Goal: Task Accomplishment & Management: Use online tool/utility

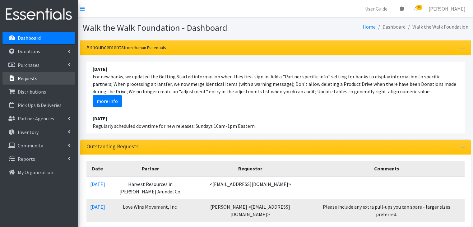
click at [29, 79] on p "Requests" at bounding box center [28, 78] width 20 height 6
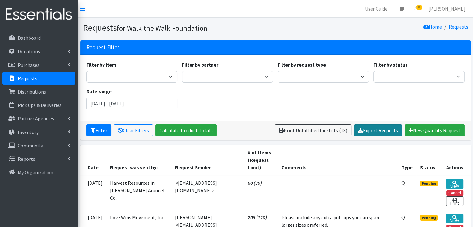
click at [377, 132] on link "Export Requests" at bounding box center [378, 131] width 48 height 12
click at [208, 184] on td "<[EMAIL_ADDRESS][DOMAIN_NAME]>" at bounding box center [208, 192] width 73 height 35
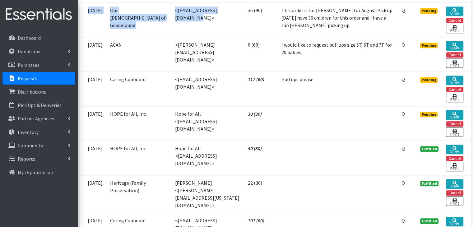
scroll to position [550, 0]
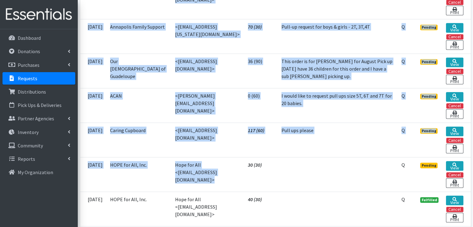
drag, startPoint x: 161, startPoint y: 183, endPoint x: 248, endPoint y: 153, distance: 92.1
click at [248, 153] on tbody "08/18/2025 Harvest Resources in Anne Arundel Co. <sevans@harvestresources.net> …" at bounding box center [275, 225] width 391 height 1200
copy tbody "<sevans@harvestresources.net> 60 (30) Q Pending View Cancel Print 08/15/2025 Lo…"
